Goal: Task Accomplishment & Management: Complete application form

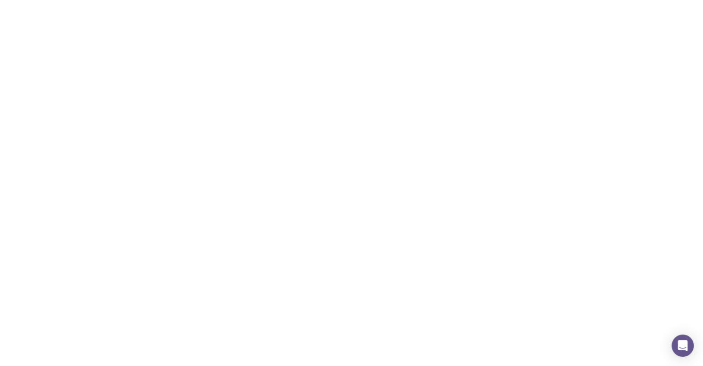
scroll to position [92, 0]
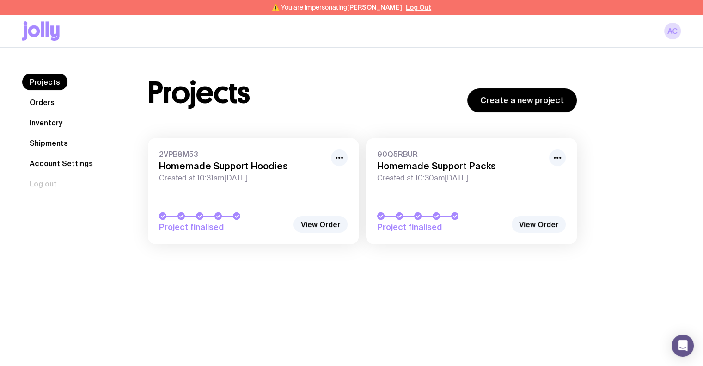
click at [55, 124] on link "Inventory" at bounding box center [46, 122] width 48 height 17
click at [54, 103] on link "Orders" at bounding box center [42, 102] width 40 height 17
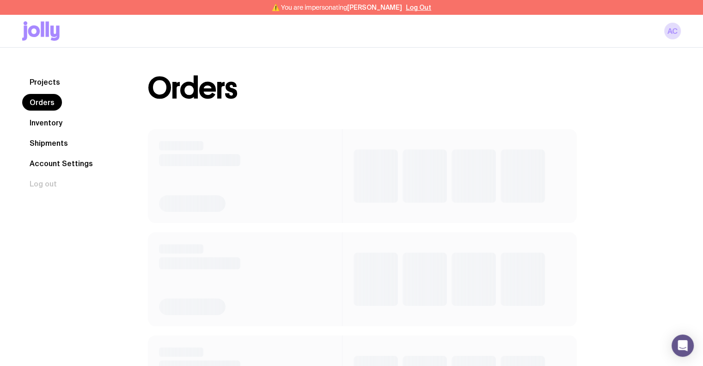
click at [52, 121] on link "Inventory" at bounding box center [46, 122] width 48 height 17
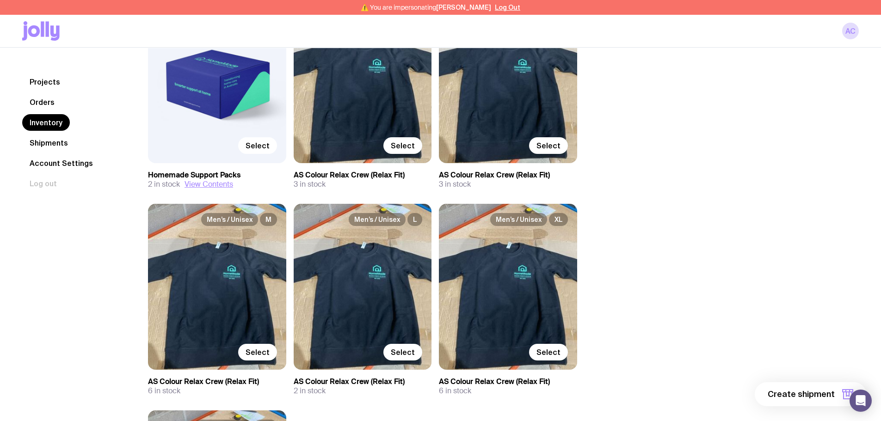
scroll to position [185, 0]
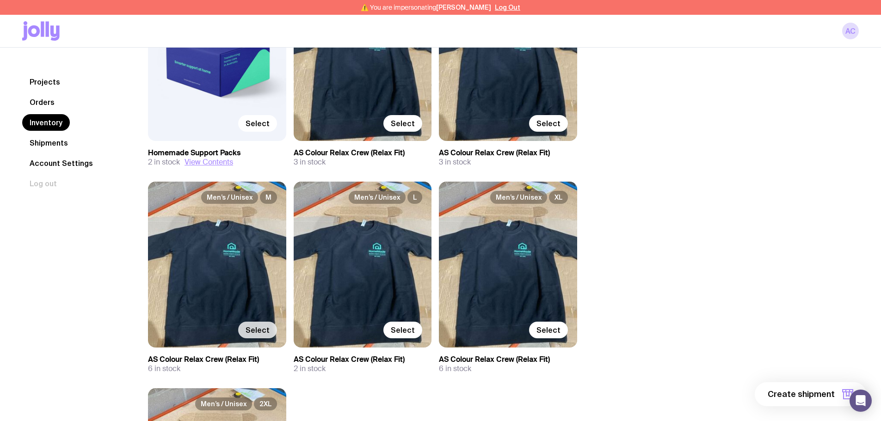
click at [259, 330] on span "Select" at bounding box center [257, 329] width 24 height 9
click at [0, 0] on input "Select" at bounding box center [0, 0] width 0 height 0
click at [406, 329] on span "Select" at bounding box center [403, 329] width 24 height 9
click at [0, 0] on input "Select" at bounding box center [0, 0] width 0 height 0
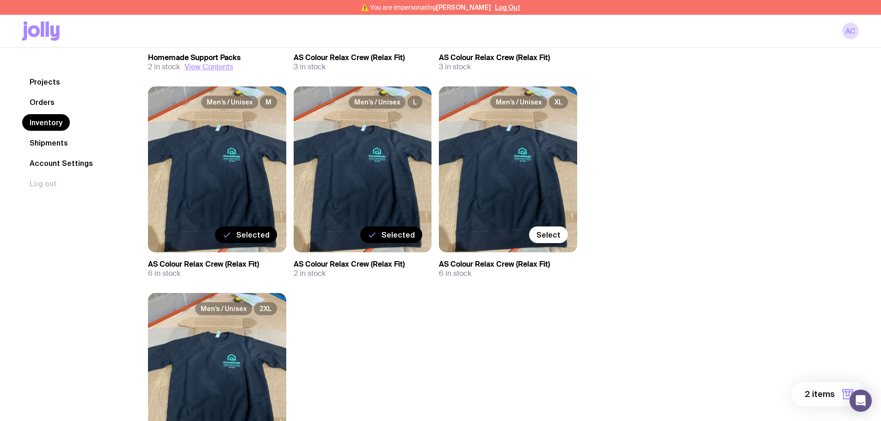
scroll to position [277, 0]
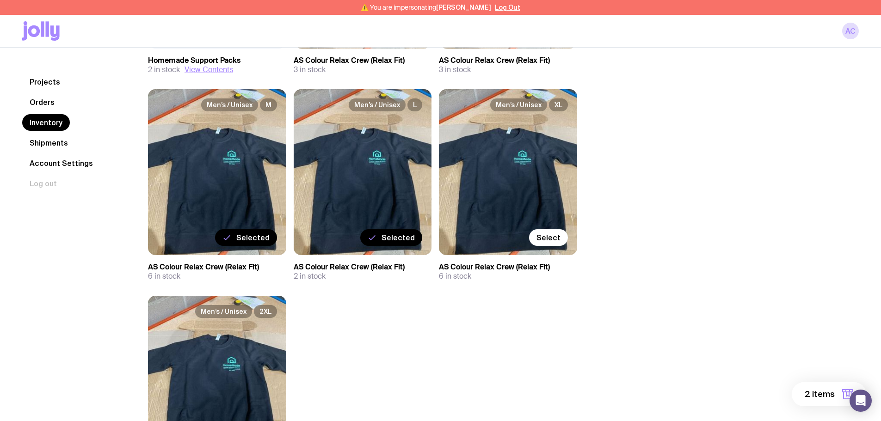
click at [703, 365] on span "2 items" at bounding box center [819, 394] width 30 height 11
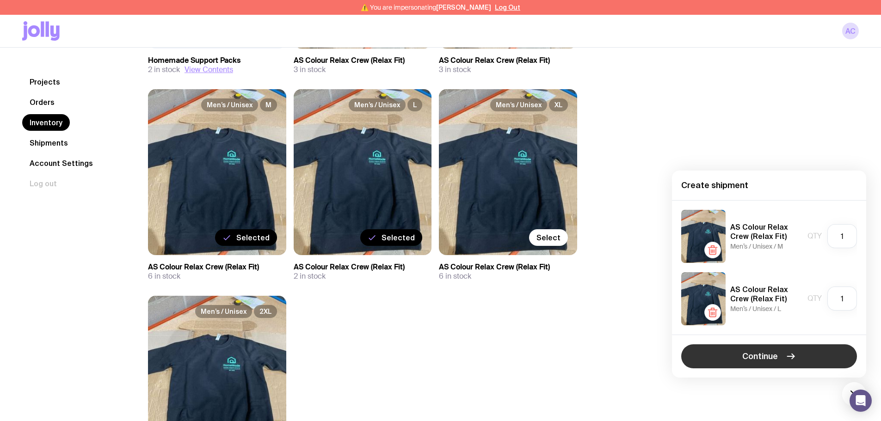
click at [703, 350] on button "Continue" at bounding box center [769, 356] width 176 height 24
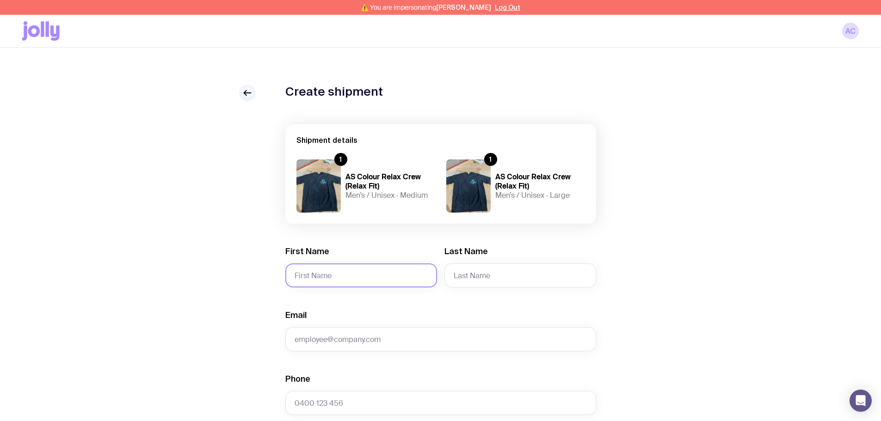
click at [396, 273] on input "First Name" at bounding box center [361, 276] width 152 height 24
type input "Conor"
click at [480, 273] on input "Last Name" at bounding box center [520, 276] width 152 height 24
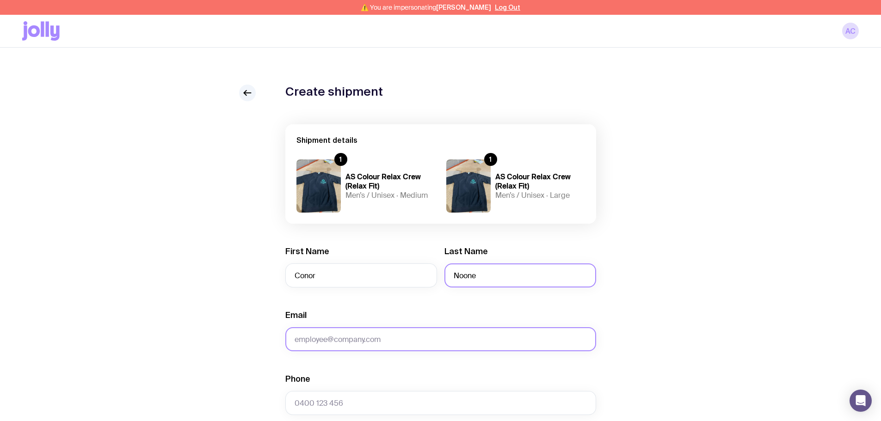
type input "Noone"
click at [363, 331] on input "Email" at bounding box center [440, 339] width 311 height 24
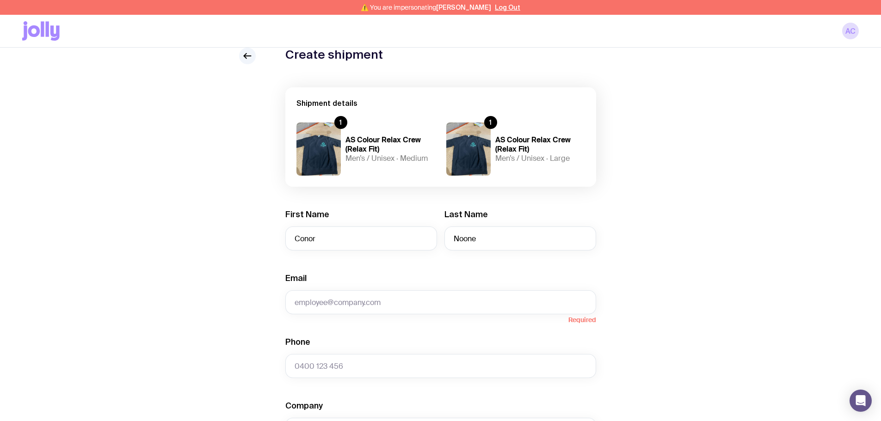
scroll to position [92, 0]
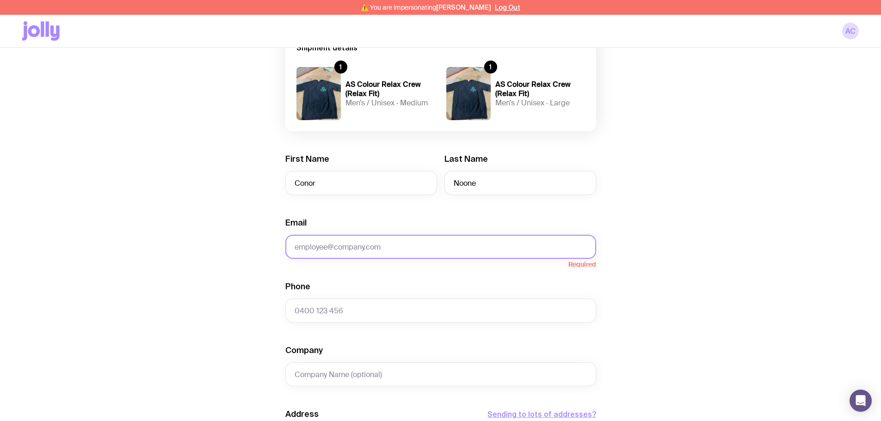
click at [392, 247] on input "Email" at bounding box center [440, 247] width 311 height 24
type input "conor@sendjolly.com.au"
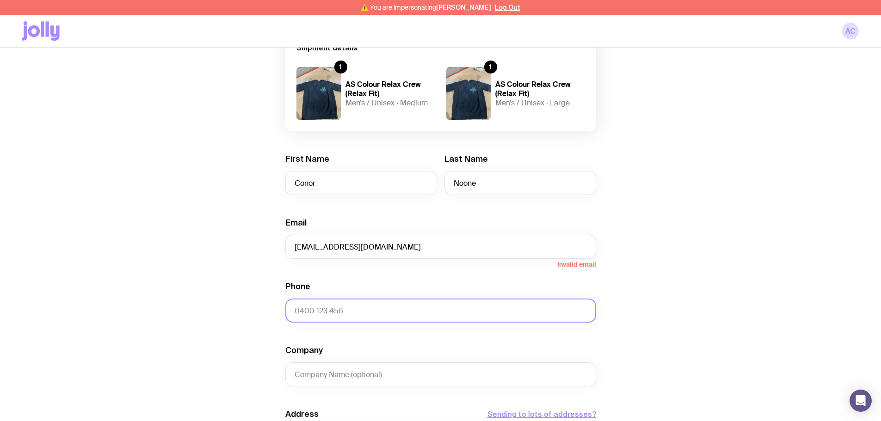
type input "0425456374"
type input "15 Polbar Street"
type input "Austral"
type input "2179"
click at [380, 312] on input "0425456374" at bounding box center [440, 311] width 311 height 24
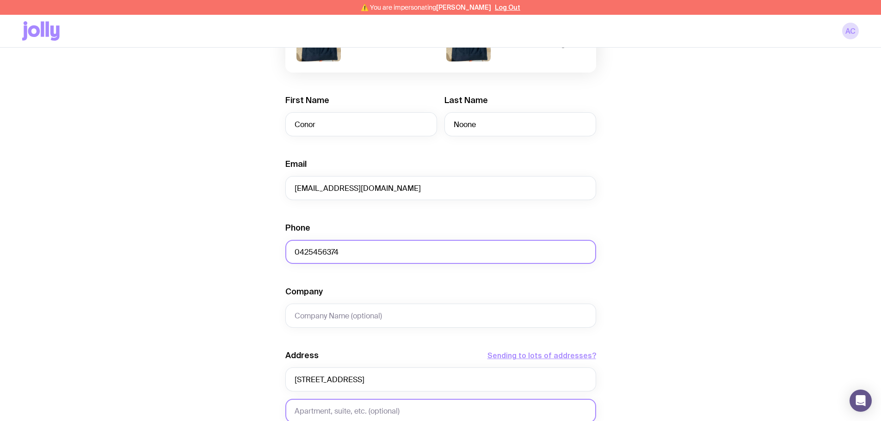
scroll to position [231, 0]
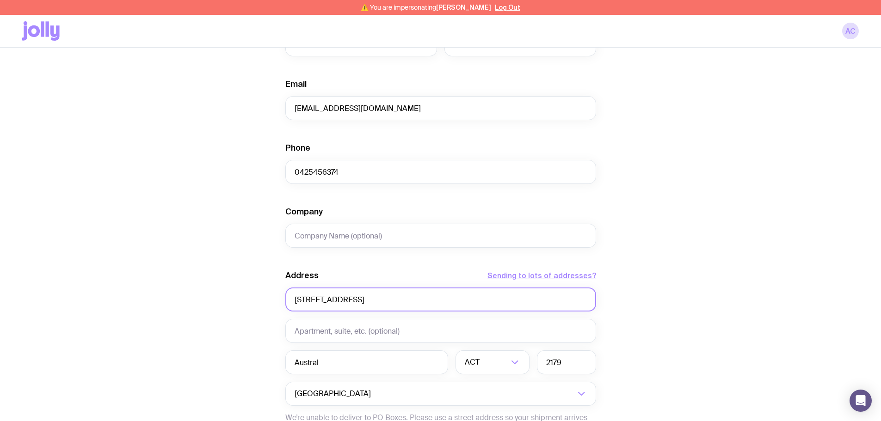
drag, startPoint x: 371, startPoint y: 297, endPoint x: 247, endPoint y: 291, distance: 124.5
click at [247, 291] on div "Create shipment Shipment details 1 AS Colour Relax Crew (Relax Fit) Men’s / Uni…" at bounding box center [440, 204] width 836 height 703
type input "100 Collins Street"
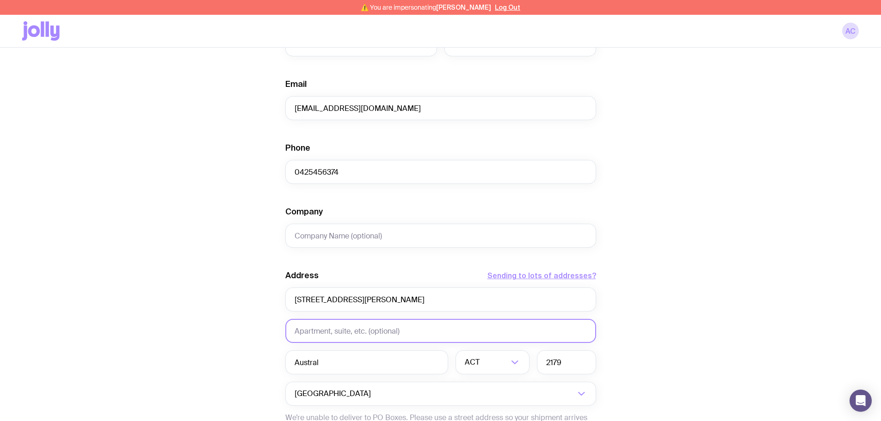
type input "U"
type input "Level 1, Unit 1.10"
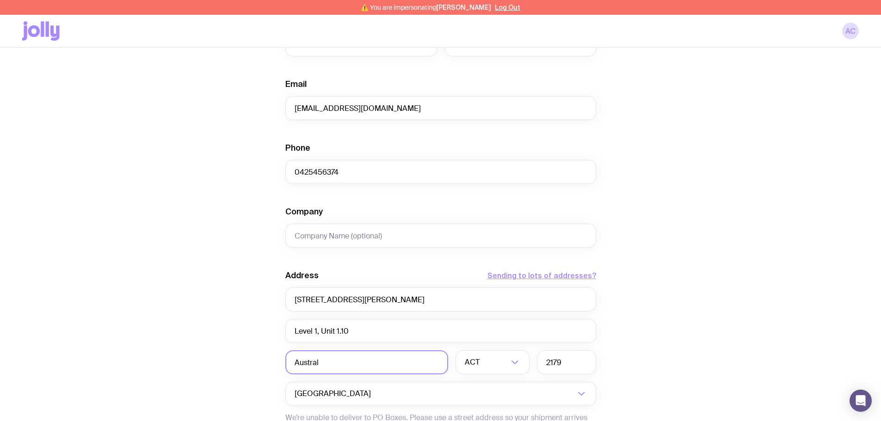
click at [329, 359] on input "Austral" at bounding box center [366, 362] width 163 height 24
type input "[GEOGRAPHIC_DATA]"
click at [484, 365] on input "Search for option" at bounding box center [486, 362] width 43 height 24
click at [484, 365] on li "[GEOGRAPHIC_DATA]" at bounding box center [492, 411] width 73 height 20
drag, startPoint x: 569, startPoint y: 358, endPoint x: 519, endPoint y: 358, distance: 50.4
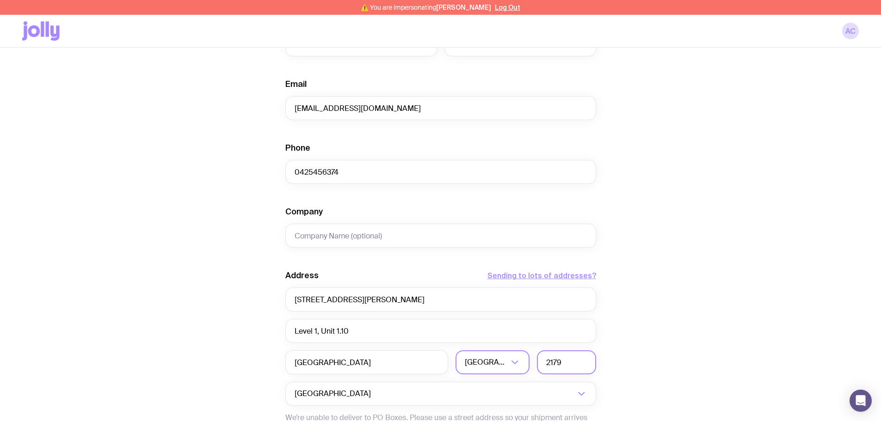
click at [519, 358] on div "Australia NSW Loading... 2179" at bounding box center [440, 362] width 311 height 24
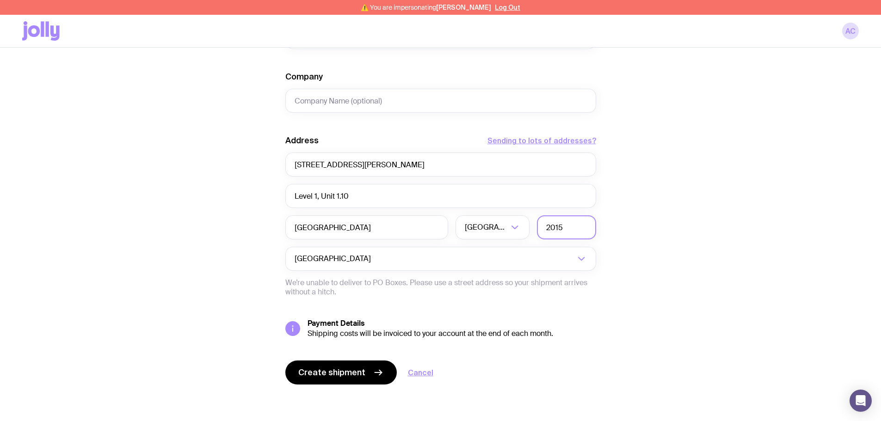
scroll to position [367, 0]
type input "2015"
click at [352, 365] on button "Create shipment" at bounding box center [340, 372] width 111 height 24
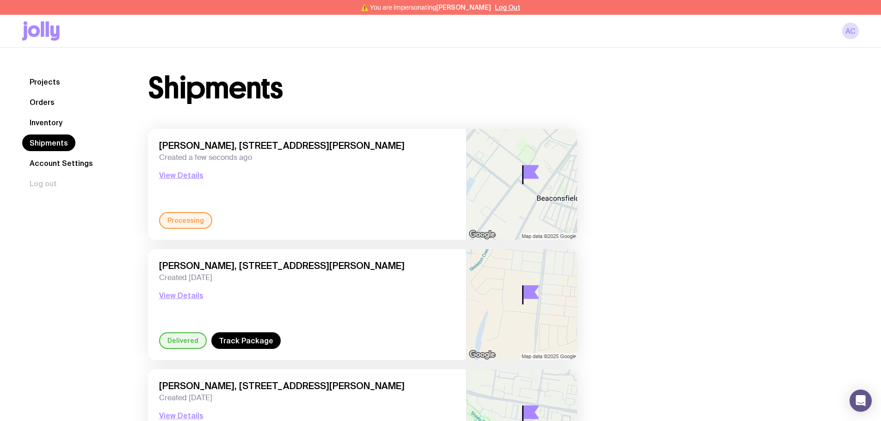
click at [54, 124] on link "Inventory" at bounding box center [46, 122] width 48 height 17
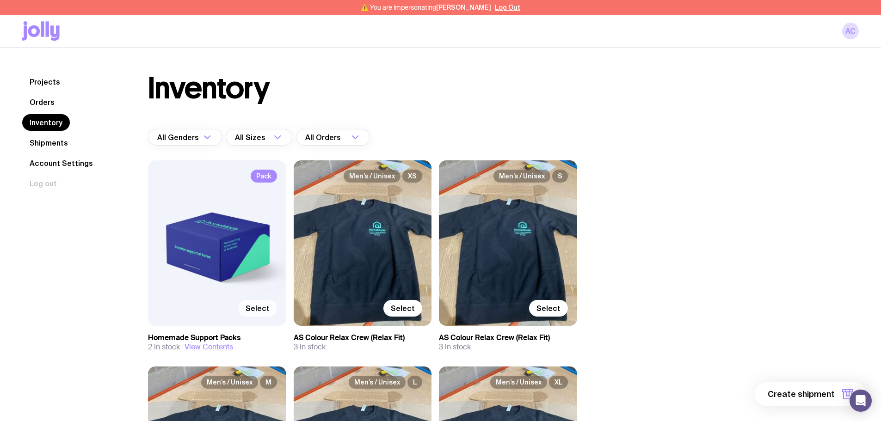
click at [258, 308] on span "Select" at bounding box center [257, 308] width 24 height 9
click at [0, 0] on input "Select" at bounding box center [0, 0] width 0 height 0
click at [703, 365] on span "1 item" at bounding box center [822, 394] width 23 height 11
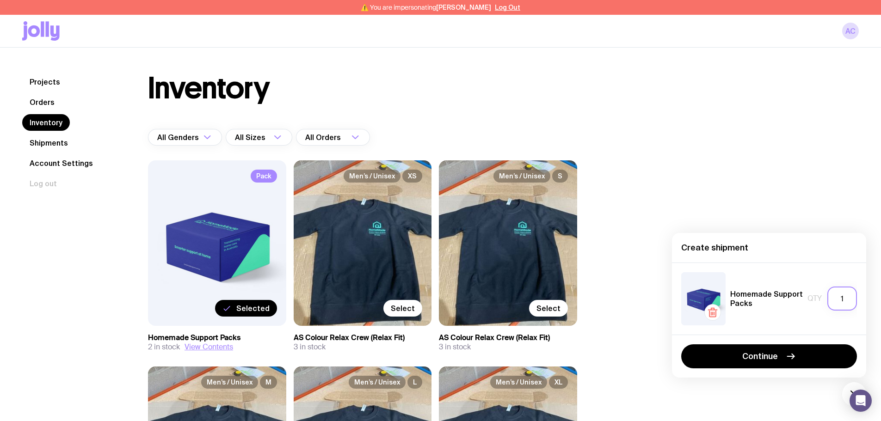
drag, startPoint x: 841, startPoint y: 301, endPoint x: 848, endPoint y: 301, distance: 6.5
click at [703, 301] on input "1" at bounding box center [842, 299] width 30 height 24
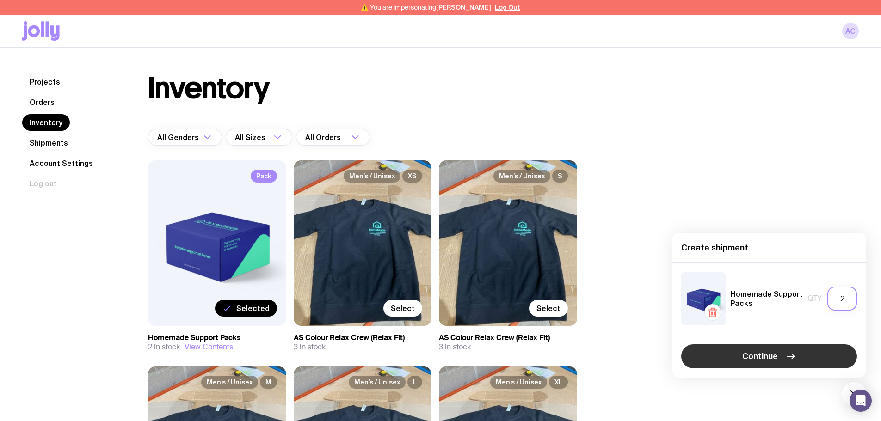
type input "2"
click at [703, 353] on button "Continue" at bounding box center [769, 356] width 176 height 24
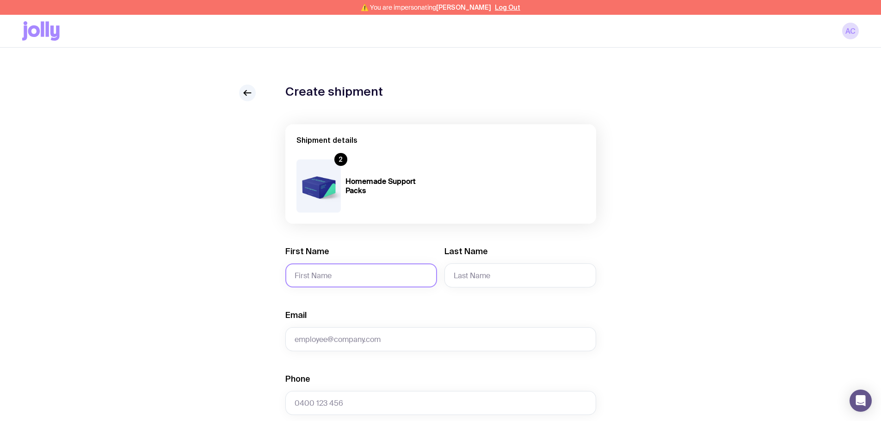
click at [373, 273] on input "First Name" at bounding box center [361, 276] width 152 height 24
type input "Conor"
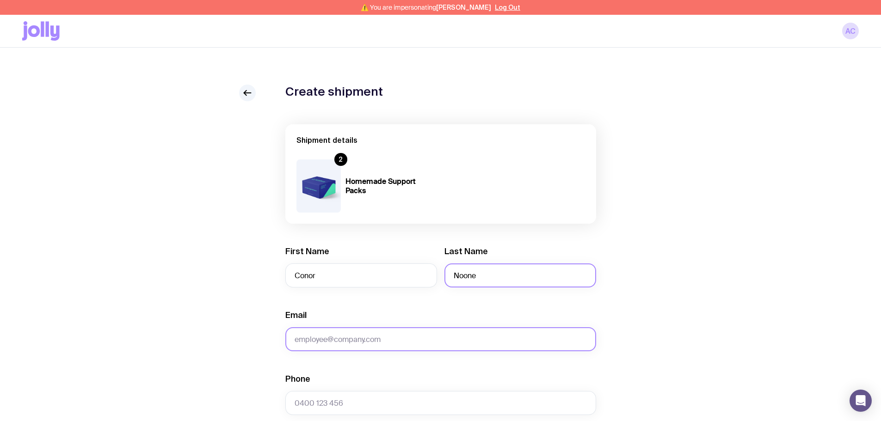
type input "Noone"
click at [401, 333] on input "Email" at bounding box center [440, 339] width 311 height 24
type input "conor@sendjolly.com.au"
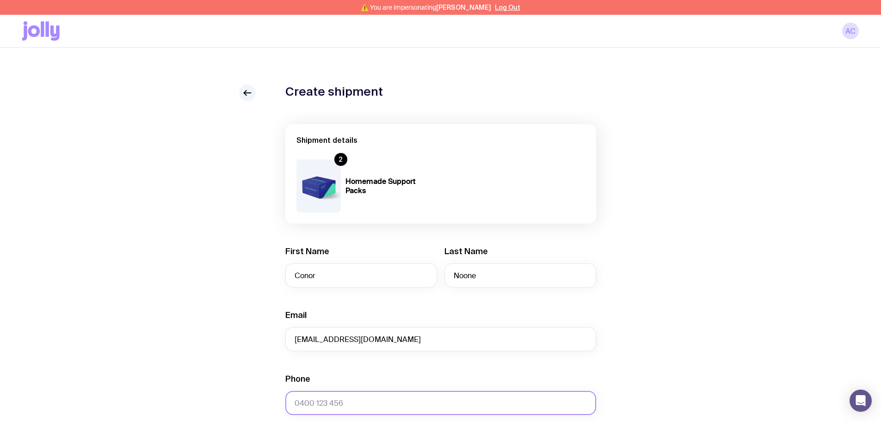
type input "0425456374"
type input "15 Polbar Street"
type input "Austral"
type input "2179"
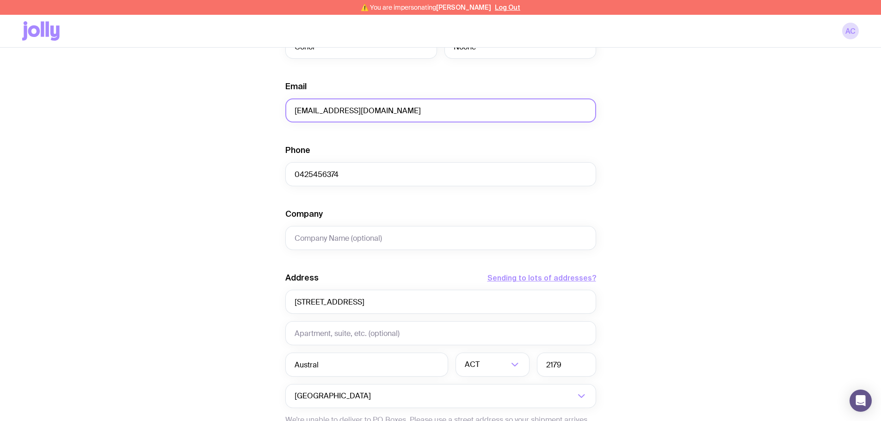
scroll to position [231, 0]
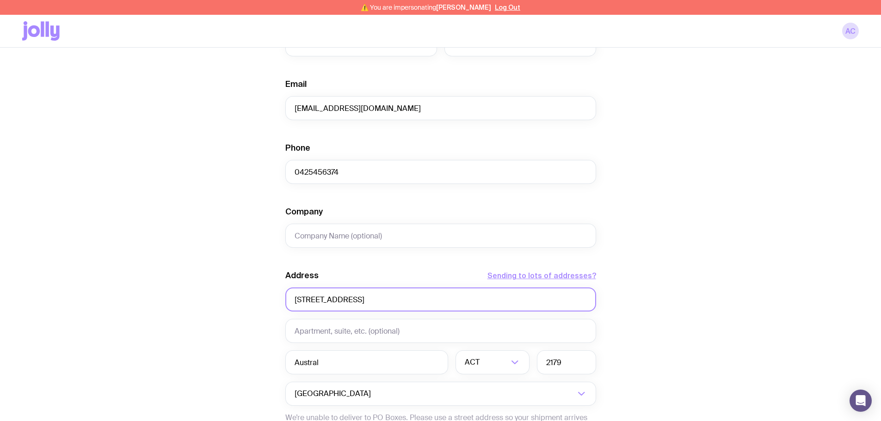
drag, startPoint x: 354, startPoint y: 296, endPoint x: 274, endPoint y: 297, distance: 80.4
click at [274, 297] on div "Create shipment Shipment details 2 Homemade Support Packs First Name Conor Last…" at bounding box center [440, 204] width 836 height 703
type input "100 Collins Street"
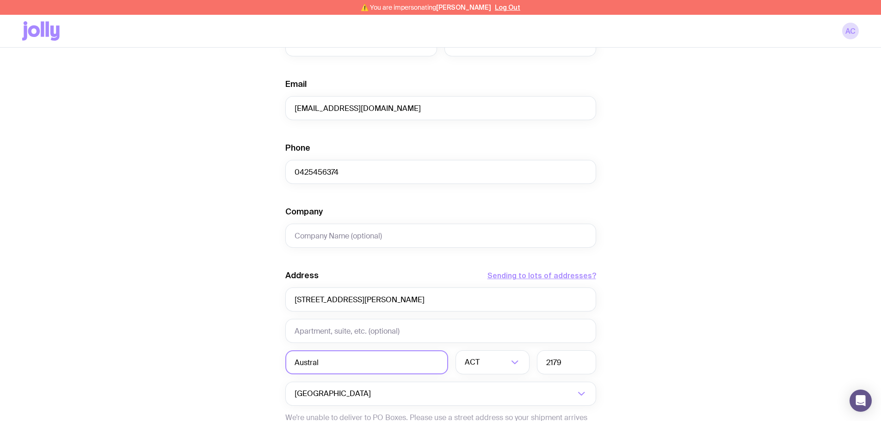
click at [322, 358] on input "Austral" at bounding box center [366, 362] width 163 height 24
type input "[GEOGRAPHIC_DATA]"
drag, startPoint x: 567, startPoint y: 363, endPoint x: 524, endPoint y: 363, distance: 43.5
click at [524, 363] on div "Australia ACT Loading... 2179" at bounding box center [440, 362] width 311 height 24
type input "2015"
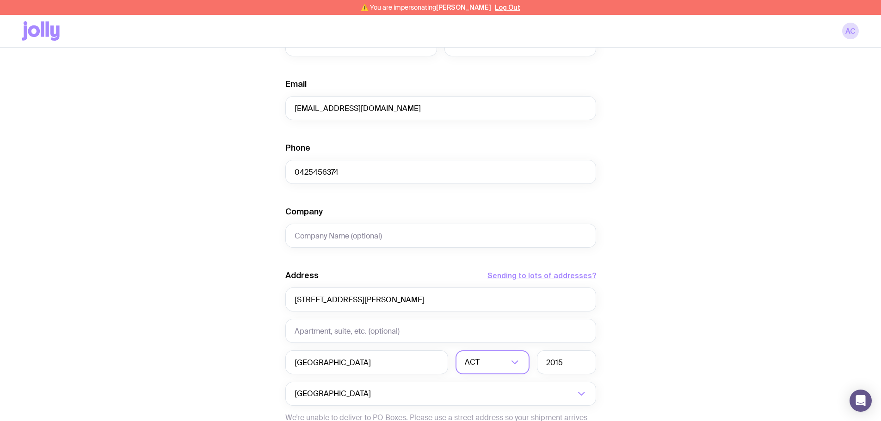
click at [503, 365] on input "Search for option" at bounding box center [494, 362] width 27 height 24
click at [499, 365] on li "[GEOGRAPHIC_DATA]" at bounding box center [492, 411] width 73 height 20
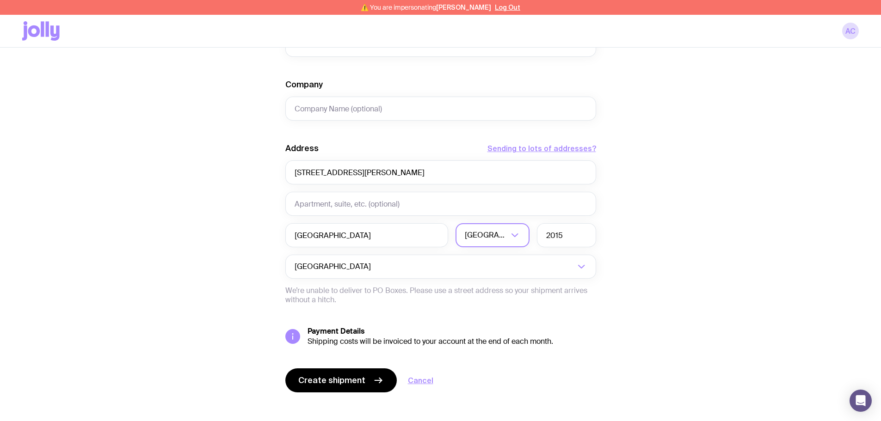
scroll to position [367, 0]
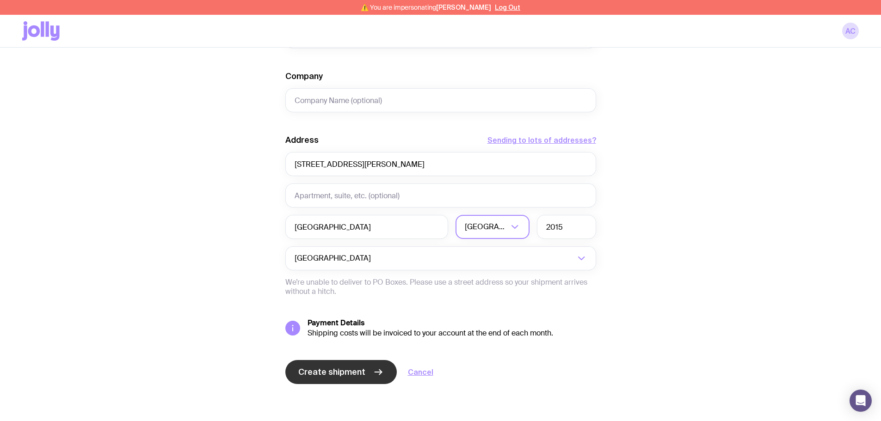
click at [359, 365] on span "Create shipment" at bounding box center [331, 372] width 67 height 11
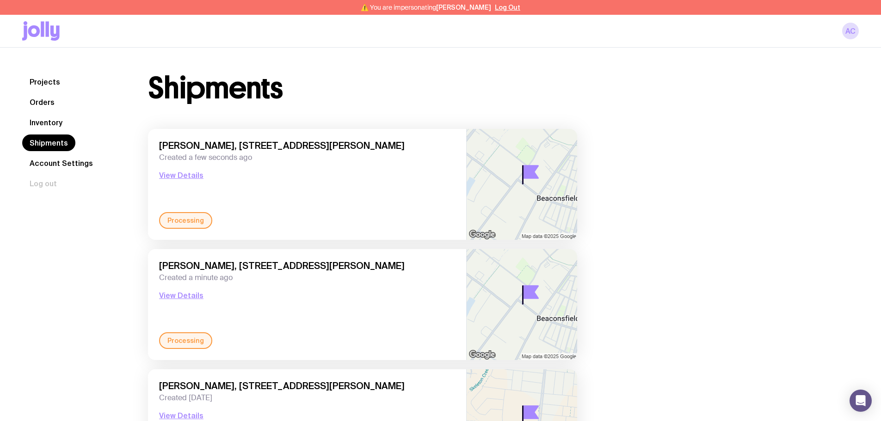
click at [40, 125] on link "Inventory" at bounding box center [46, 122] width 48 height 17
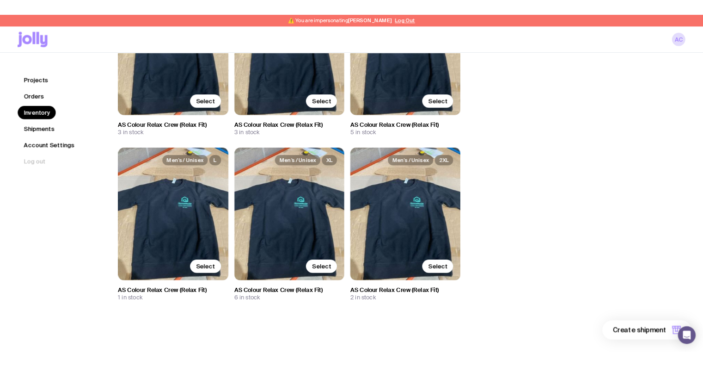
scroll to position [200, 0]
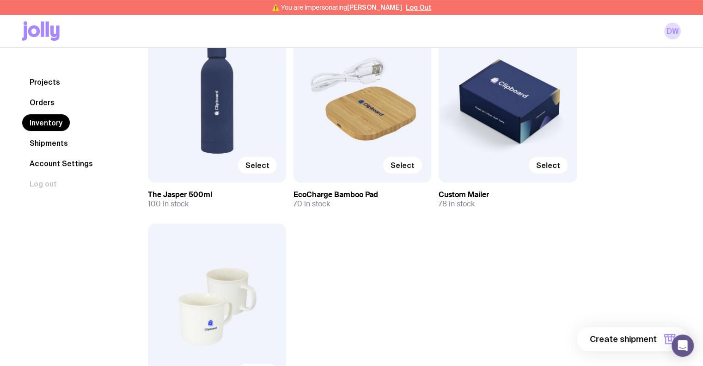
scroll to position [117, 0]
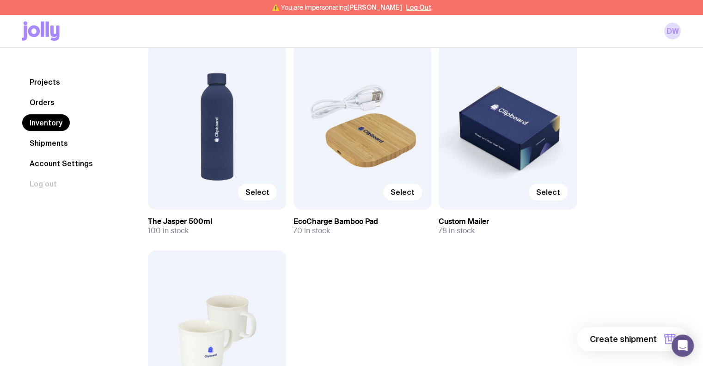
click at [625, 182] on div "Inventory All Genders Loading... All Sizes Loading... All Orders Loading... Sel…" at bounding box center [403, 218] width 555 height 522
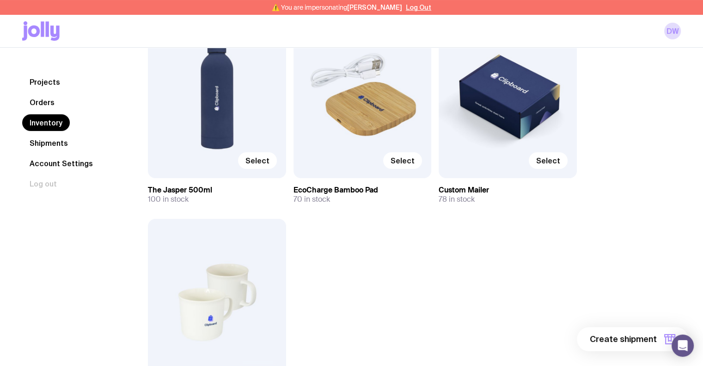
scroll to position [209, 0]
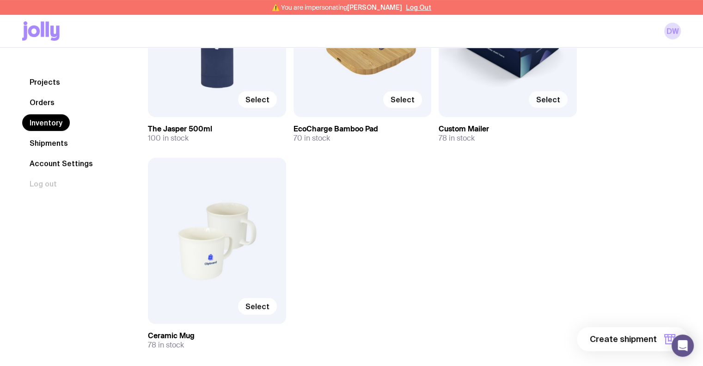
click at [553, 101] on span "Select" at bounding box center [548, 99] width 24 height 9
click at [0, 0] on input "Select" at bounding box center [0, 0] width 0 height 0
click at [399, 96] on span "Select" at bounding box center [403, 99] width 24 height 9
click at [0, 0] on input "Select" at bounding box center [0, 0] width 0 height 0
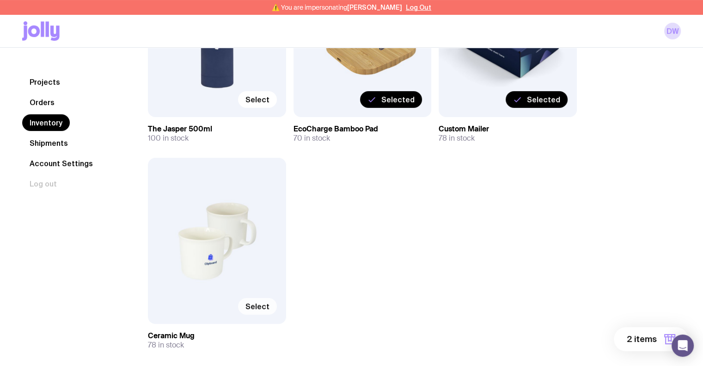
click at [255, 305] on span "Select" at bounding box center [257, 305] width 24 height 9
click at [0, 0] on input "Select" at bounding box center [0, 0] width 0 height 0
click at [632, 337] on span "3 items" at bounding box center [642, 338] width 30 height 11
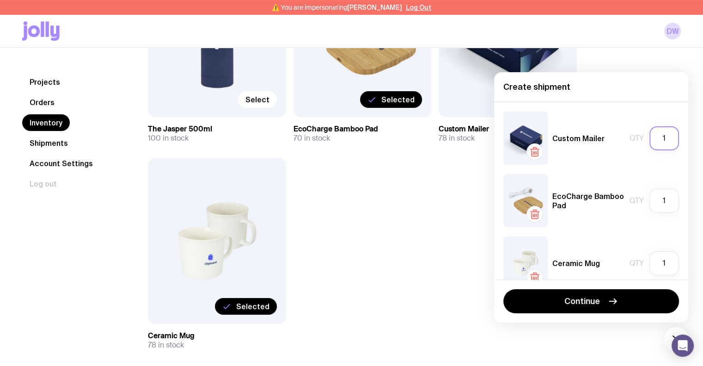
drag, startPoint x: 664, startPoint y: 140, endPoint x: 617, endPoint y: 140, distance: 47.2
click at [617, 140] on div "Custom Mailer Qty 1" at bounding box center [591, 137] width 176 height 53
type input "30"
drag, startPoint x: 656, startPoint y: 201, endPoint x: 626, endPoint y: 200, distance: 30.5
click at [630, 201] on div "Qty 1" at bounding box center [654, 201] width 49 height 24
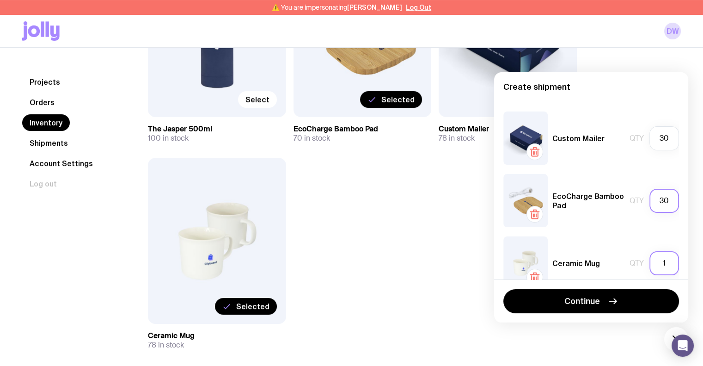
type input "30"
drag, startPoint x: 660, startPoint y: 259, endPoint x: 645, endPoint y: 262, distance: 15.6
click at [650, 262] on input "1" at bounding box center [665, 263] width 30 height 24
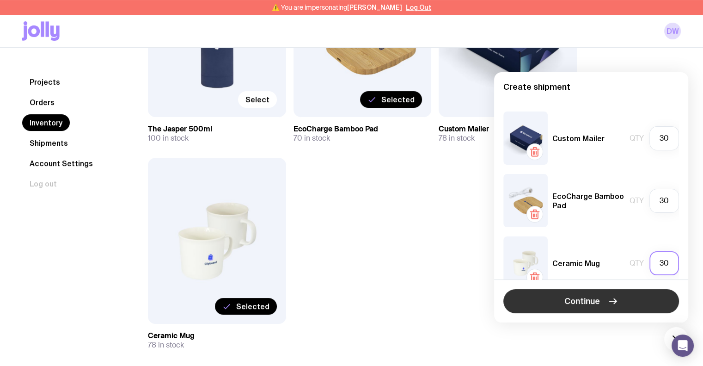
type input "30"
click at [600, 298] on button "Continue" at bounding box center [591, 301] width 176 height 24
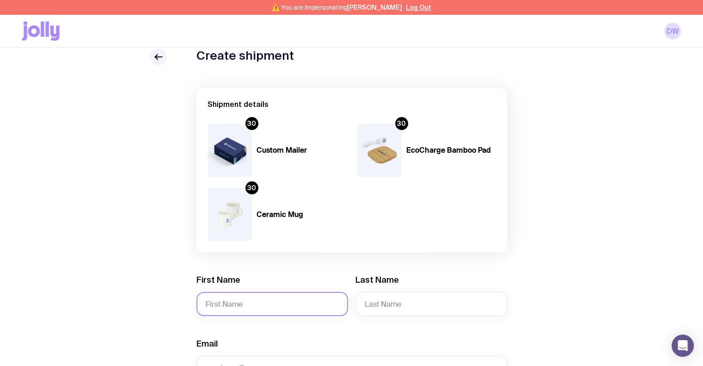
scroll to position [92, 0]
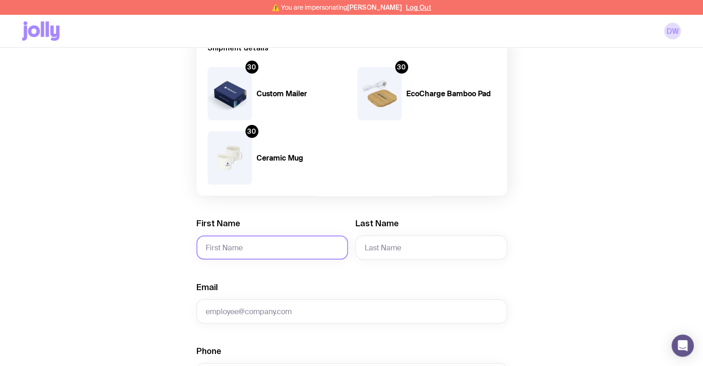
click at [269, 246] on input "First Name" at bounding box center [272, 247] width 152 height 24
type input "[PERSON_NAME]"
click at [390, 253] on input "Last Name" at bounding box center [432, 247] width 152 height 24
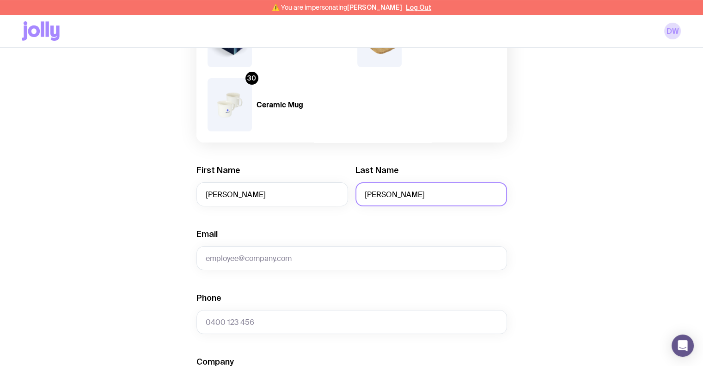
scroll to position [185, 0]
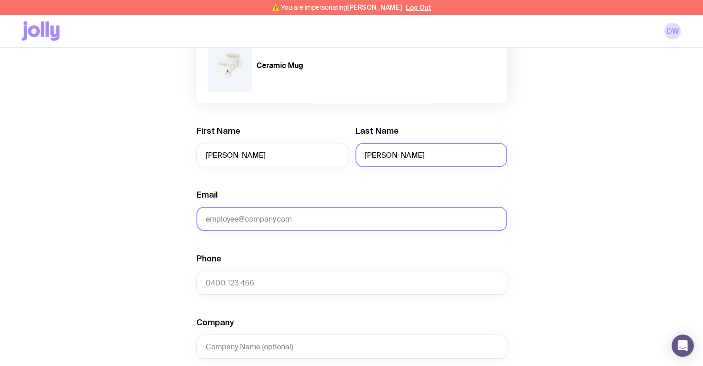
type input "[PERSON_NAME]"
click at [252, 213] on input "Email" at bounding box center [351, 219] width 311 height 24
paste input "[PERSON_NAME][EMAIL_ADDRESS][DOMAIN_NAME]"
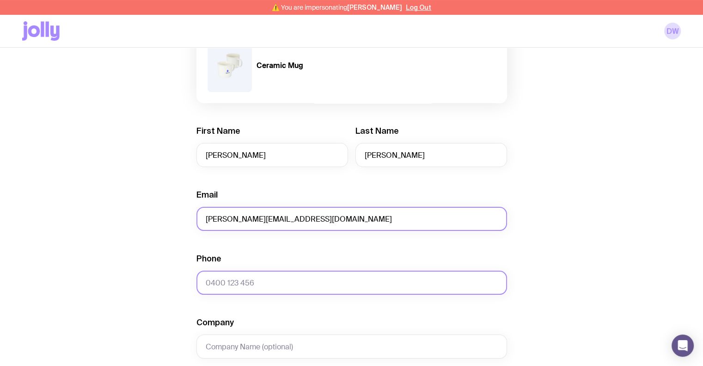
type input "[PERSON_NAME][EMAIL_ADDRESS][DOMAIN_NAME]"
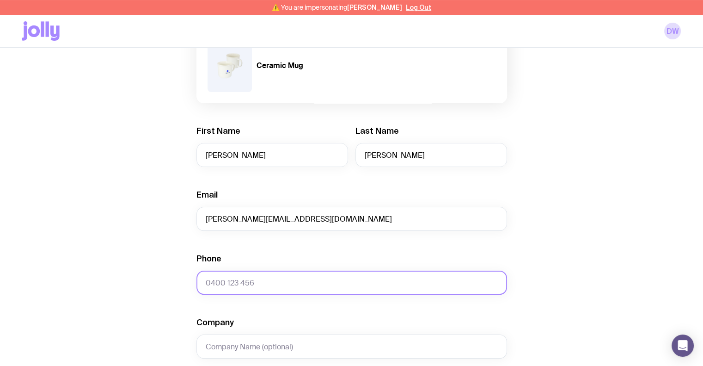
click at [259, 281] on input "Phone" at bounding box center [351, 282] width 311 height 24
paste input "413738806"
click at [207, 279] on input "413738806" at bounding box center [351, 282] width 311 height 24
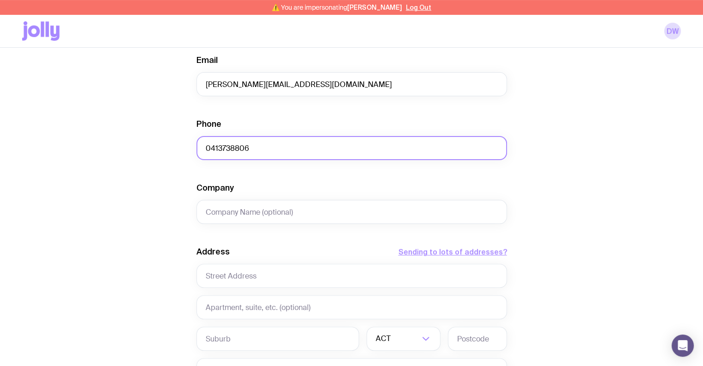
scroll to position [324, 0]
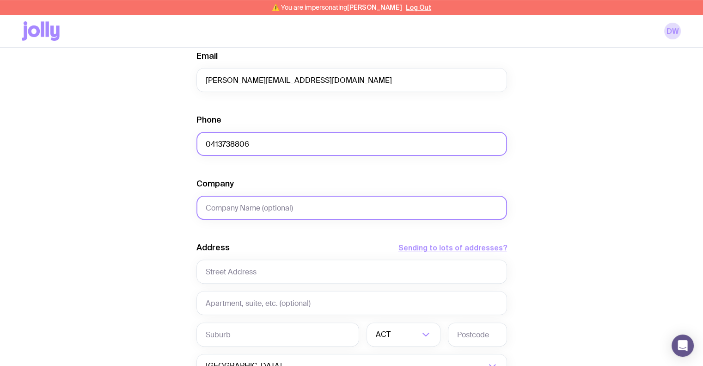
type input "0413738806"
click at [246, 203] on input "Company" at bounding box center [351, 208] width 311 height 24
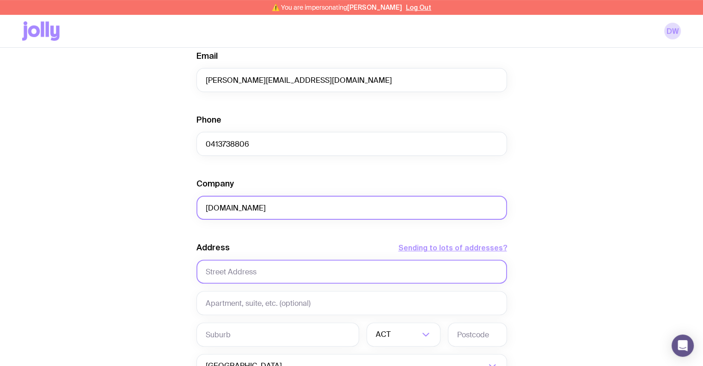
type input "[DOMAIN_NAME]"
click at [233, 263] on input "text" at bounding box center [351, 271] width 311 height 24
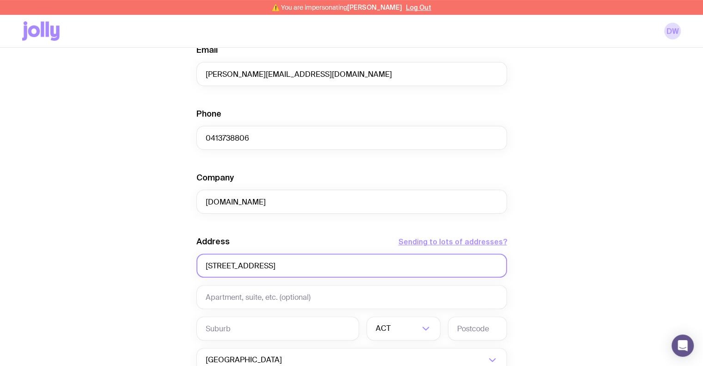
scroll to position [370, 0]
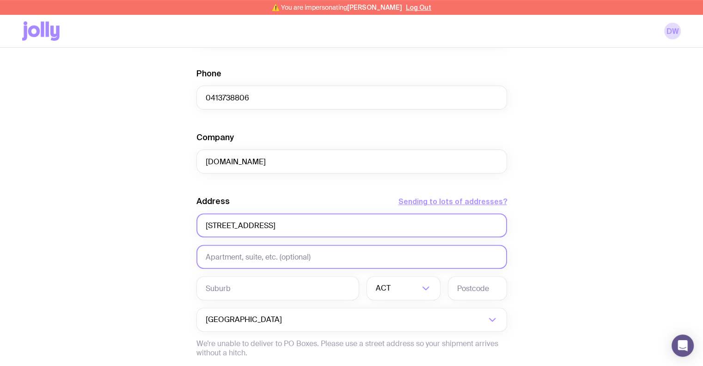
type input "[STREET_ADDRESS]"
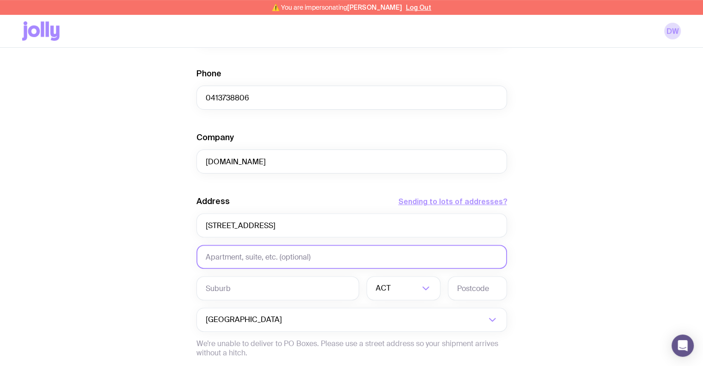
click at [239, 257] on input "text" at bounding box center [351, 257] width 311 height 24
type input "Parcel Delivery Point"
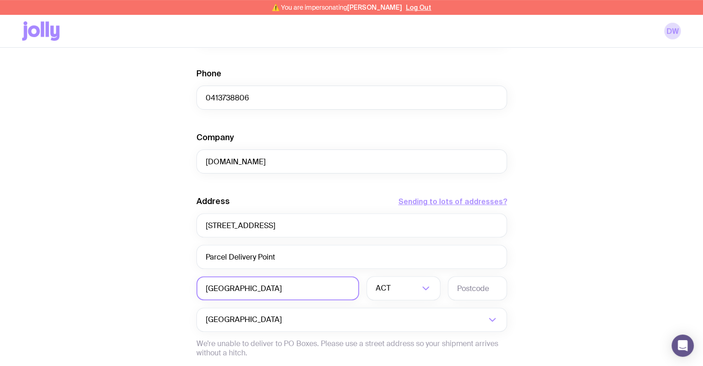
type input "[GEOGRAPHIC_DATA]"
click at [407, 338] on li "[GEOGRAPHIC_DATA]" at bounding box center [403, 336] width 73 height 20
click at [468, 294] on input "text" at bounding box center [477, 288] width 59 height 24
type input "2000"
click at [606, 212] on div "Create shipment Shipment details 30 Custom Mailer 30 EcoCharge Bamboo Pad 30 Ce…" at bounding box center [351, 98] width 659 height 767
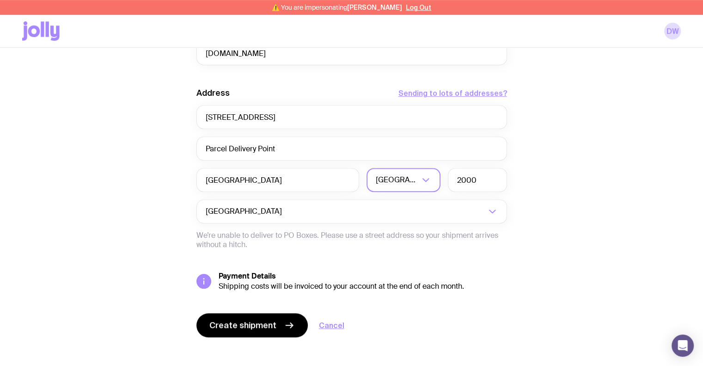
scroll to position [486, 0]
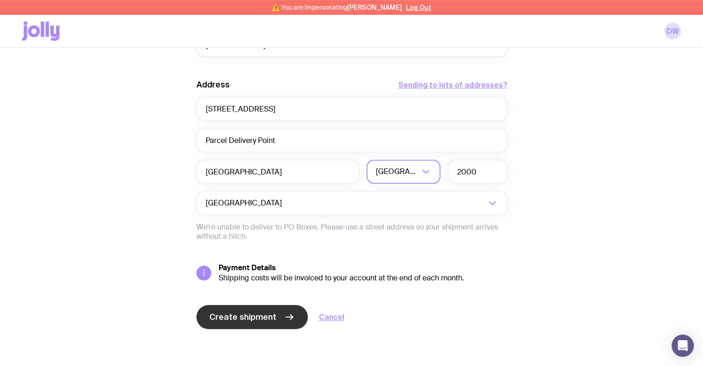
click at [264, 310] on button "Create shipment" at bounding box center [251, 317] width 111 height 24
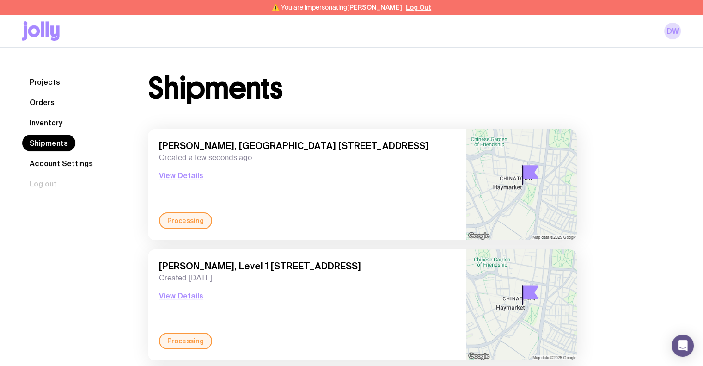
click at [544, 67] on div "Projects Orders Inventory Shipments Account Settings Log out Projects Orders In…" at bounding box center [351, 282] width 703 height 468
click at [61, 121] on link "Inventory" at bounding box center [46, 122] width 48 height 17
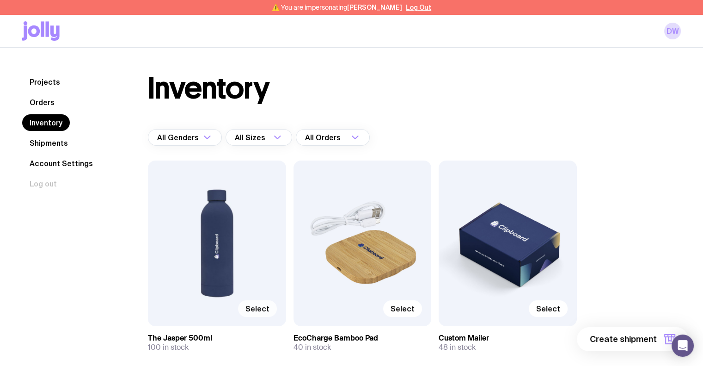
click at [261, 307] on span "Select" at bounding box center [257, 308] width 24 height 9
click at [0, 0] on input "Select" at bounding box center [0, 0] width 0 height 0
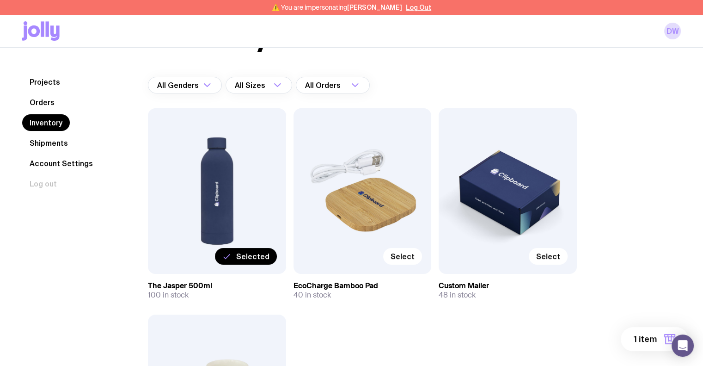
scroll to position [92, 0]
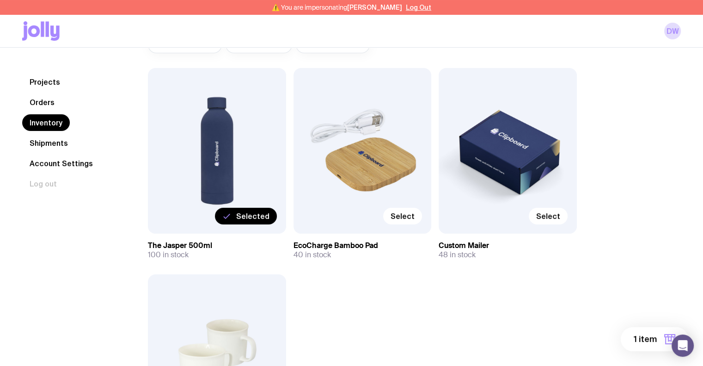
click at [639, 340] on span "1 item" at bounding box center [645, 338] width 23 height 11
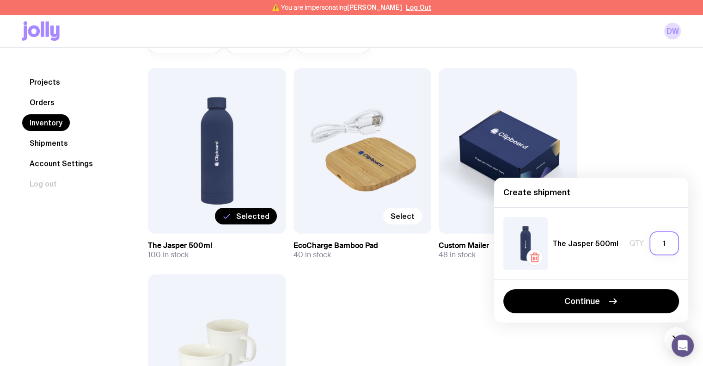
drag, startPoint x: 662, startPoint y: 243, endPoint x: 669, endPoint y: 243, distance: 7.4
click at [669, 243] on input "1" at bounding box center [665, 243] width 30 height 24
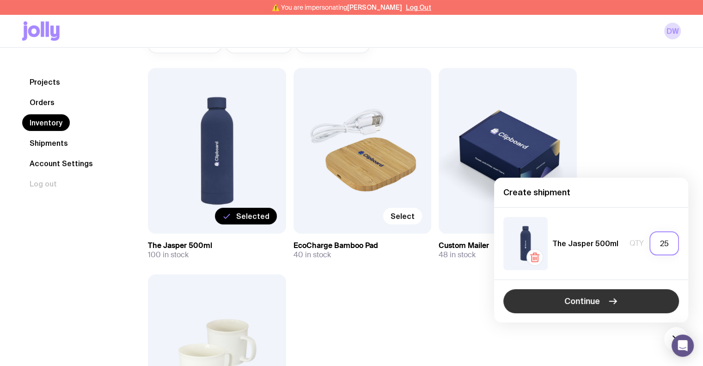
type input "25"
click at [642, 290] on button "Continue" at bounding box center [591, 301] width 176 height 24
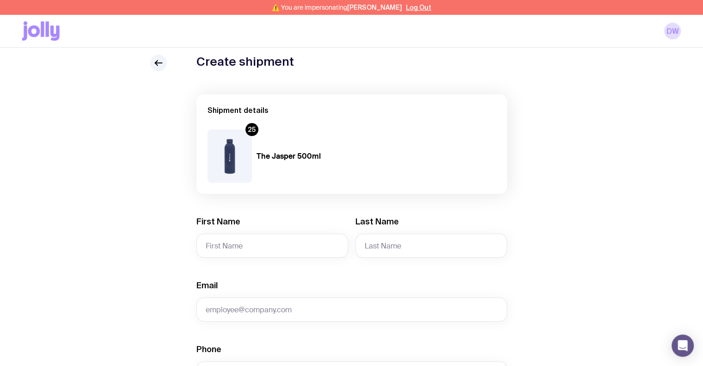
scroll to position [46, 0]
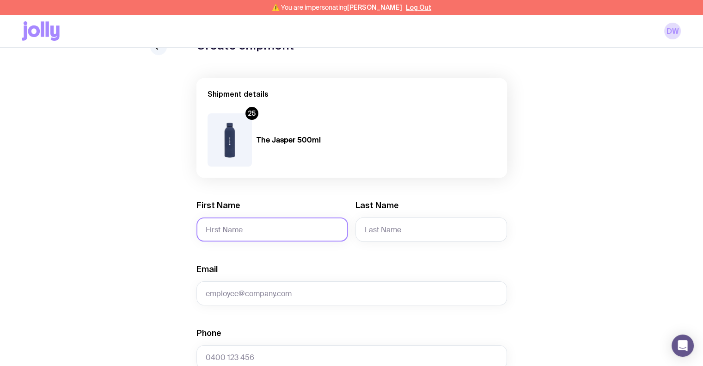
click at [274, 233] on input "First Name" at bounding box center [272, 229] width 152 height 24
type input "[PERSON_NAME]"
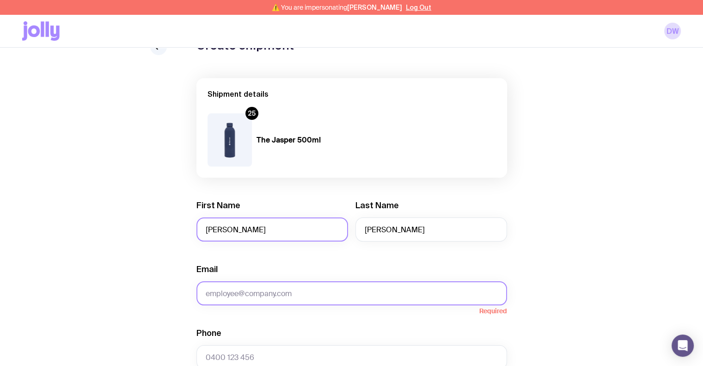
paste input "[PERSON_NAME][EMAIL_ADDRESS][DOMAIN_NAME]"
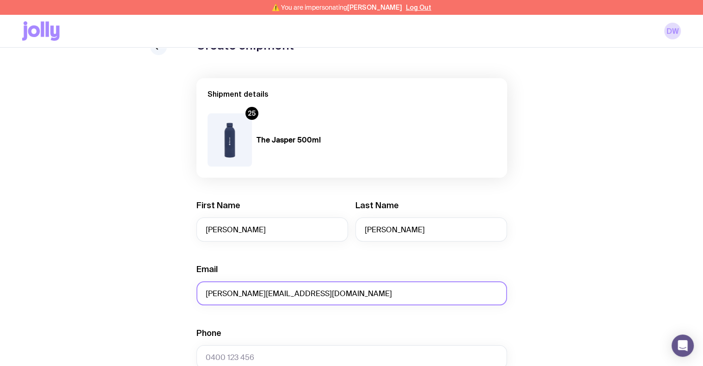
type input "[PERSON_NAME][EMAIL_ADDRESS][DOMAIN_NAME]"
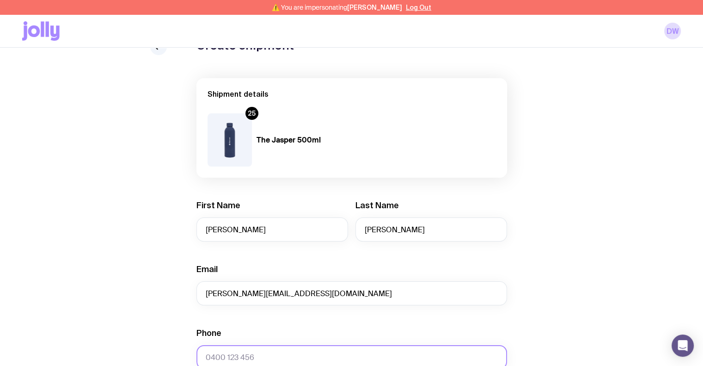
click at [258, 353] on input "Phone" at bounding box center [351, 357] width 311 height 24
paste input "413738806"
click at [204, 357] on input "413738806" at bounding box center [351, 357] width 311 height 24
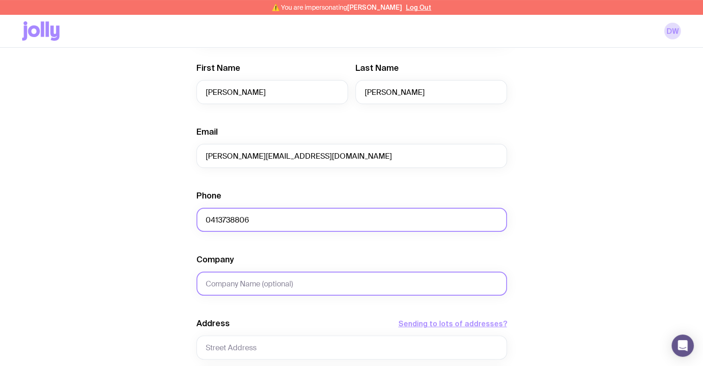
scroll to position [185, 0]
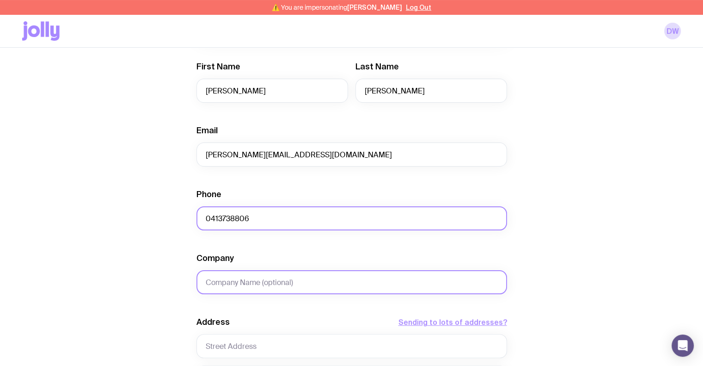
type input "0413738806"
click at [247, 283] on input "Company" at bounding box center [351, 282] width 311 height 24
type input "Elements Hotel"
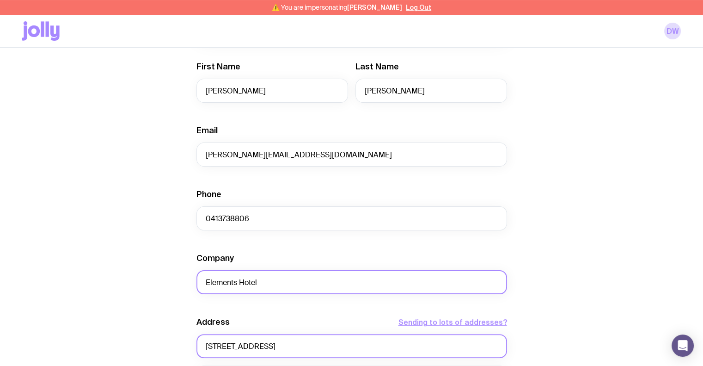
type input "[STREET_ADDRESS]"
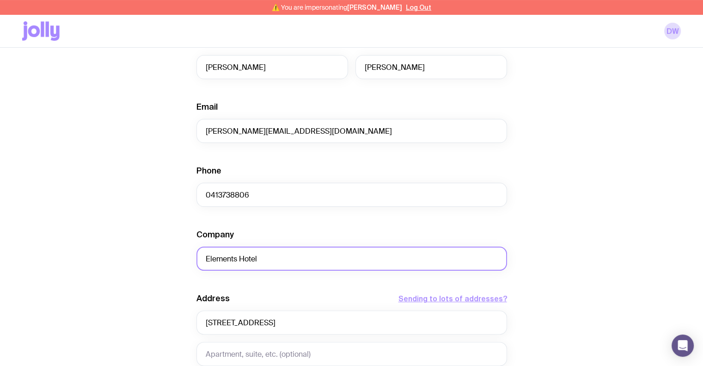
scroll to position [411, 0]
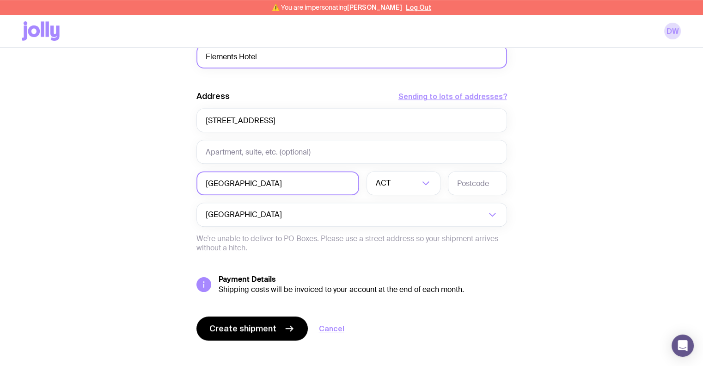
type input "[GEOGRAPHIC_DATA]"
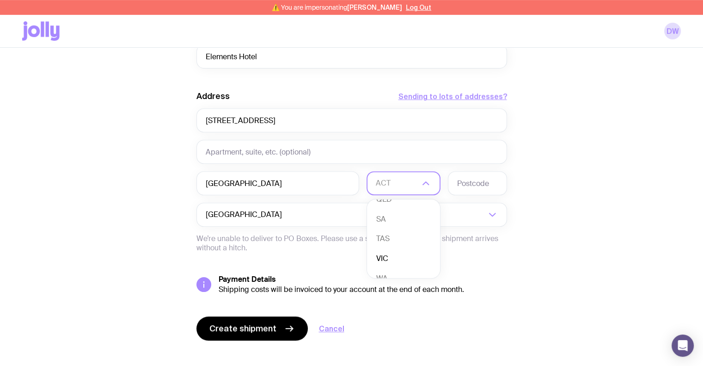
scroll to position [84, 0]
click at [395, 243] on li "VIC" at bounding box center [403, 246] width 73 height 20
click at [483, 183] on input "text" at bounding box center [477, 183] width 59 height 24
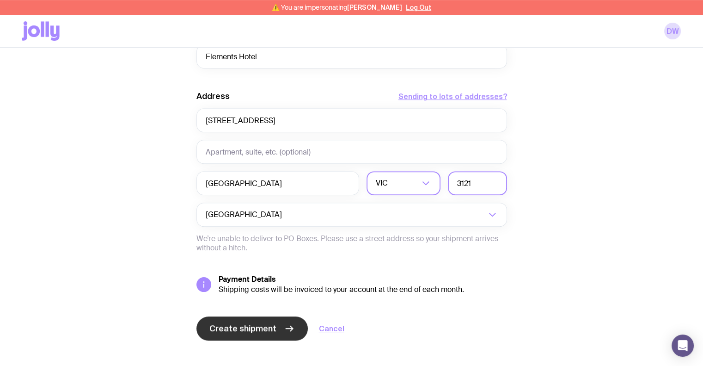
type input "3121"
click at [238, 329] on span "Create shipment" at bounding box center [242, 328] width 67 height 11
